Goal: Task Accomplishment & Management: Use online tool/utility

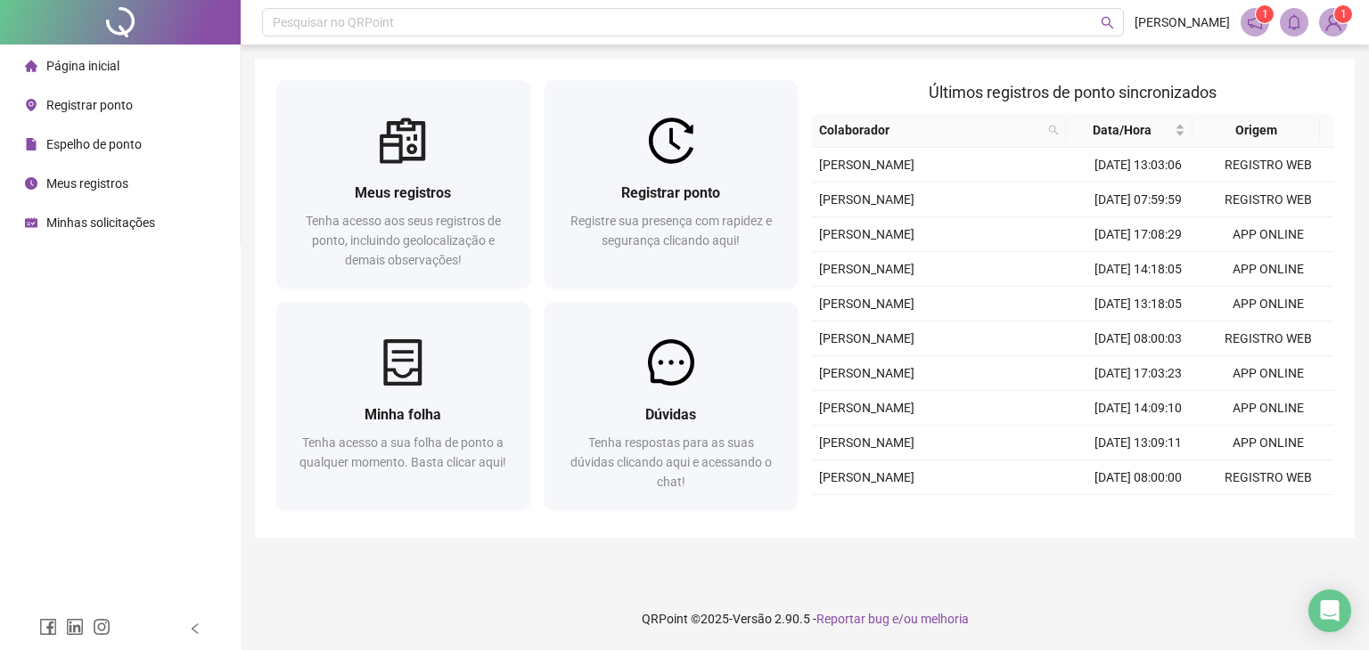
click at [252, 339] on div "Pesquisar no QRPoint [PERSON_NAME] 1 1 Meus registros Tenha acesso aos seus reg…" at bounding box center [805, 325] width 1128 height 650
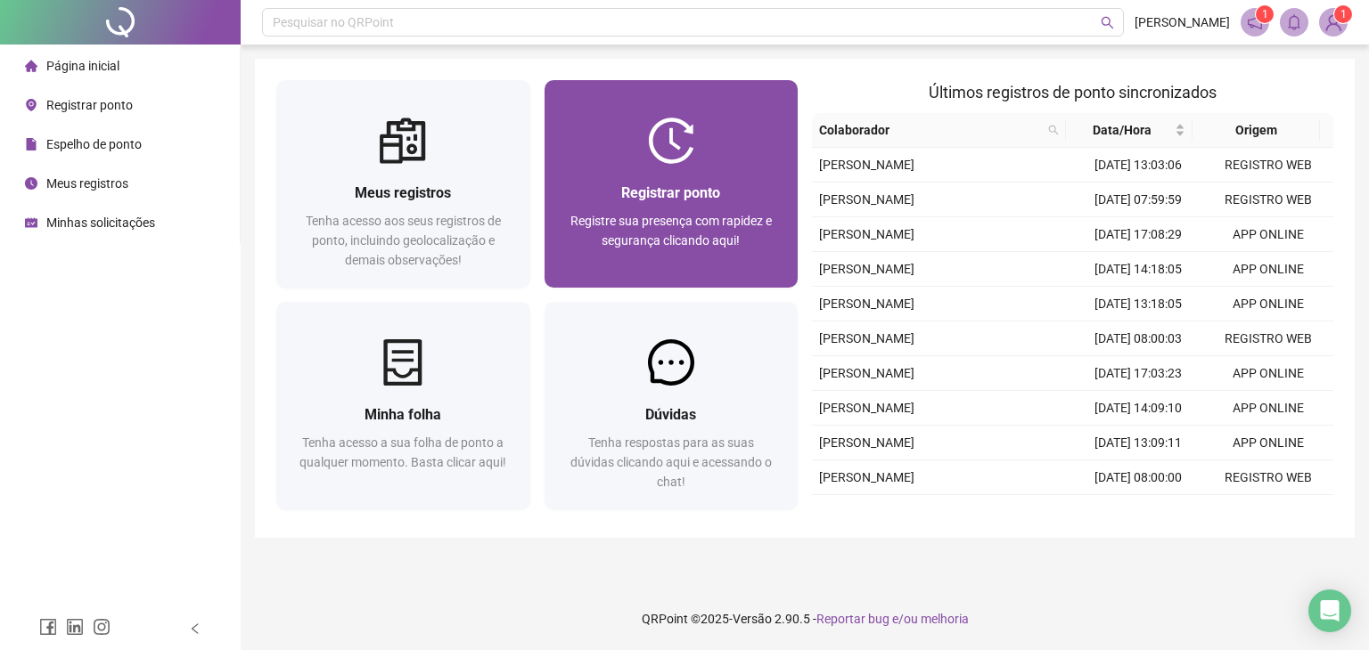
click at [761, 108] on div "Registrar ponto Registre sua presença com rapidez e segurança clicando aqui!" at bounding box center [671, 184] width 254 height 208
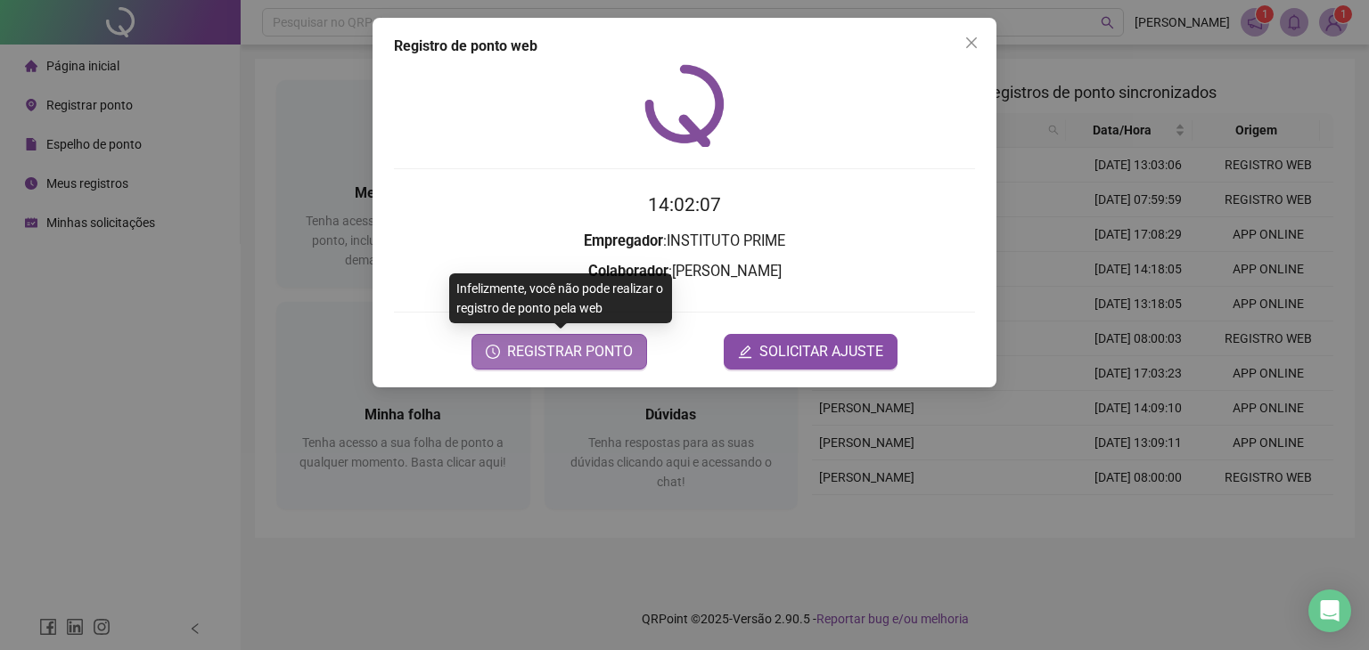
click at [563, 341] on span "REGISTRAR PONTO" at bounding box center [570, 351] width 126 height 21
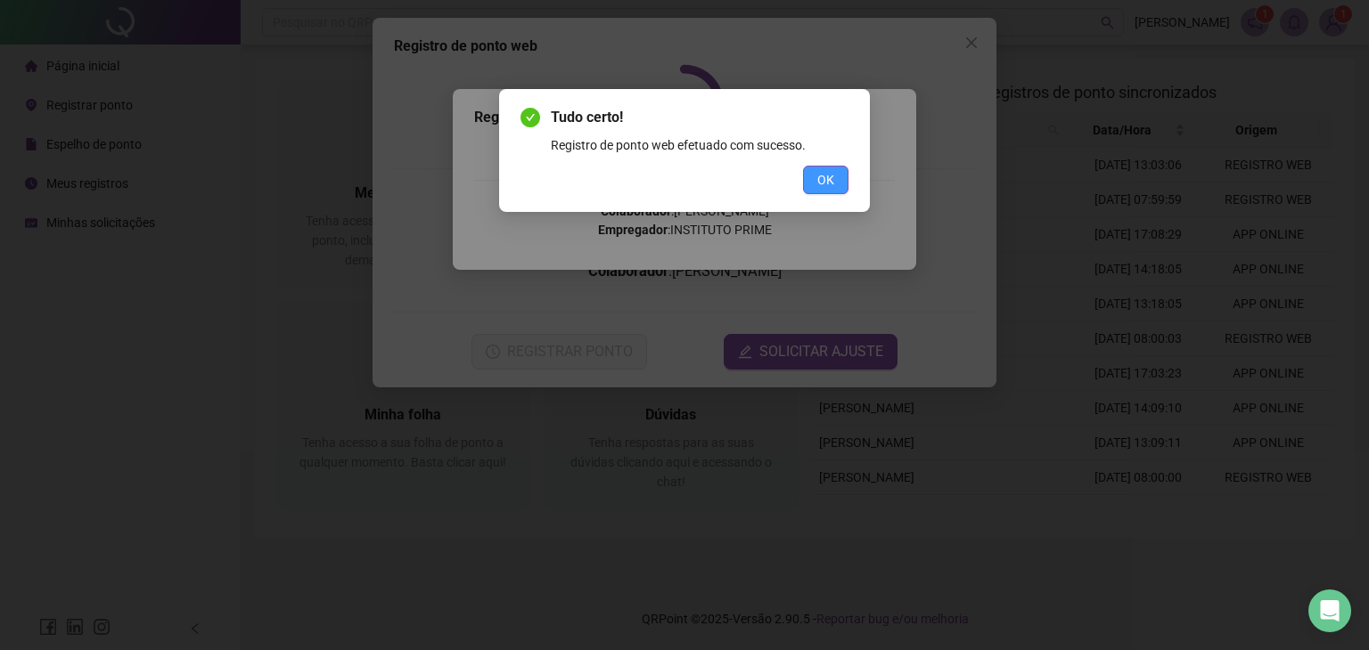
click at [830, 176] on span "OK" at bounding box center [825, 180] width 17 height 20
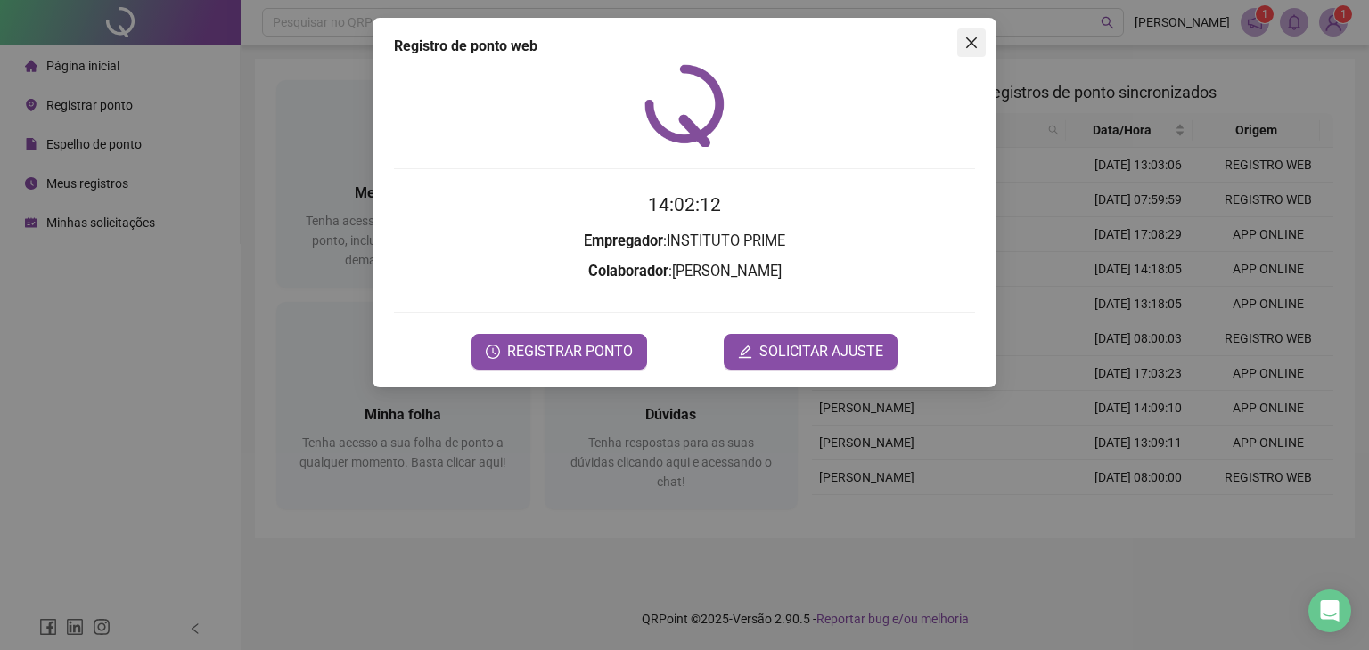
click at [964, 45] on icon "close" at bounding box center [971, 43] width 14 height 14
